Goal: Information Seeking & Learning: Learn about a topic

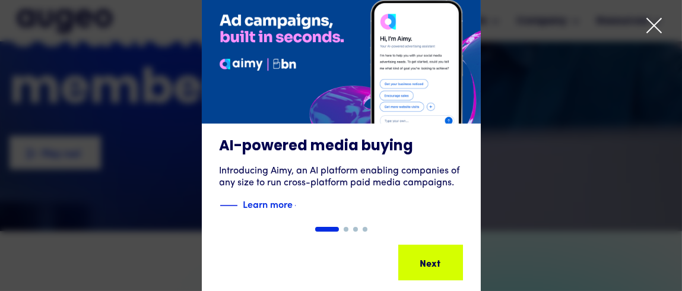
click at [554, 124] on div "1 of 4" at bounding box center [341, 145] width 682 height 304
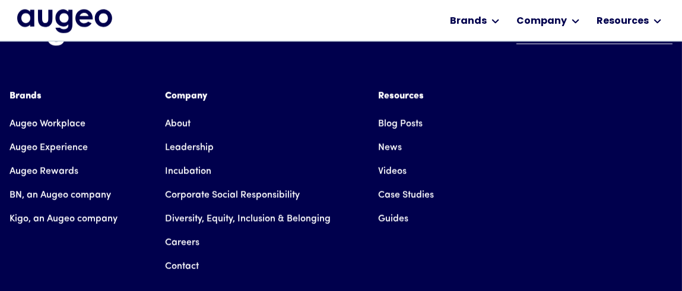
scroll to position [2788, 0]
click at [183, 113] on link "About" at bounding box center [178, 125] width 26 height 24
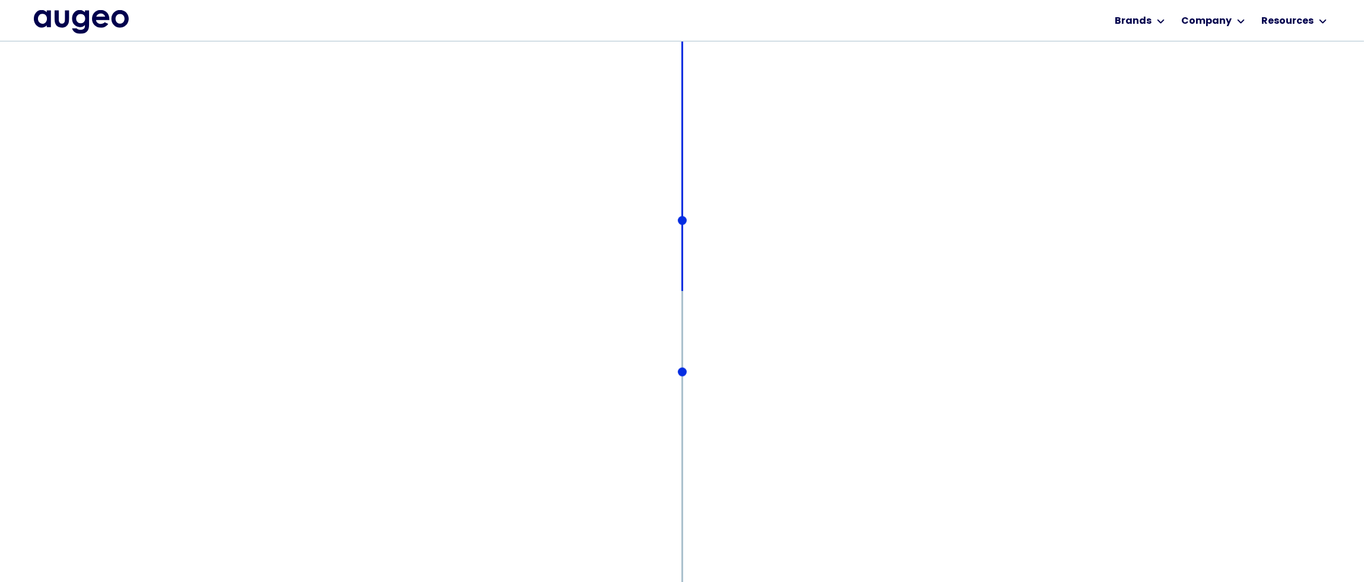
scroll to position [10029, 0]
